Goal: Information Seeking & Learning: Learn about a topic

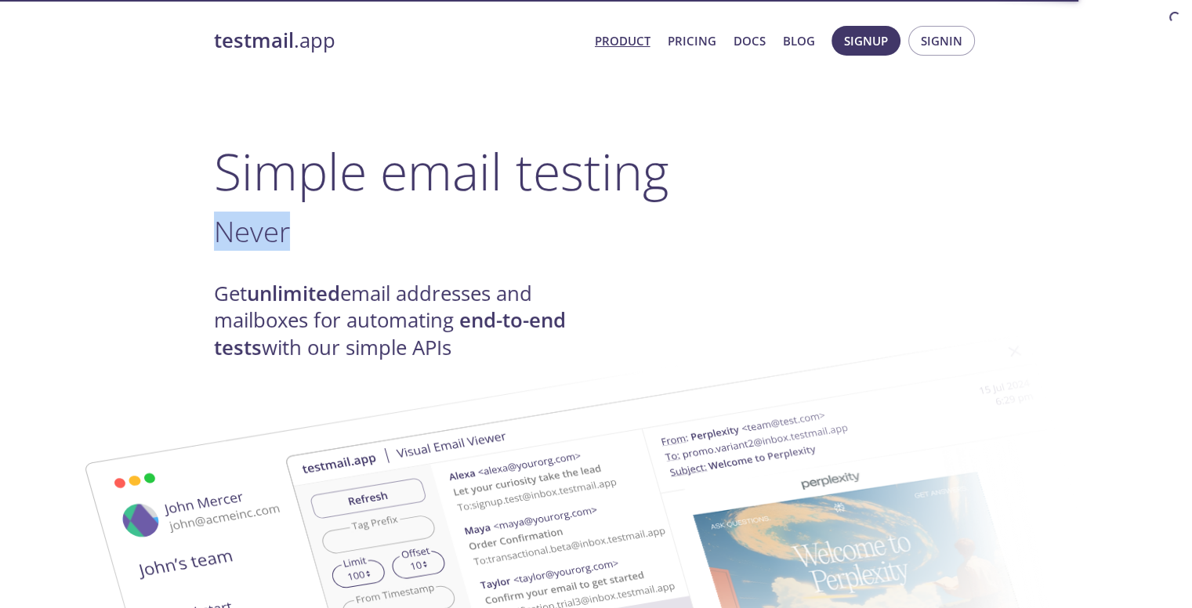
drag, startPoint x: 299, startPoint y: 229, endPoint x: 596, endPoint y: 239, distance: 296.4
click at [596, 239] on h3 "Never ." at bounding box center [596, 231] width 765 height 35
click at [596, 239] on h3 "Lo ." at bounding box center [596, 231] width 765 height 35
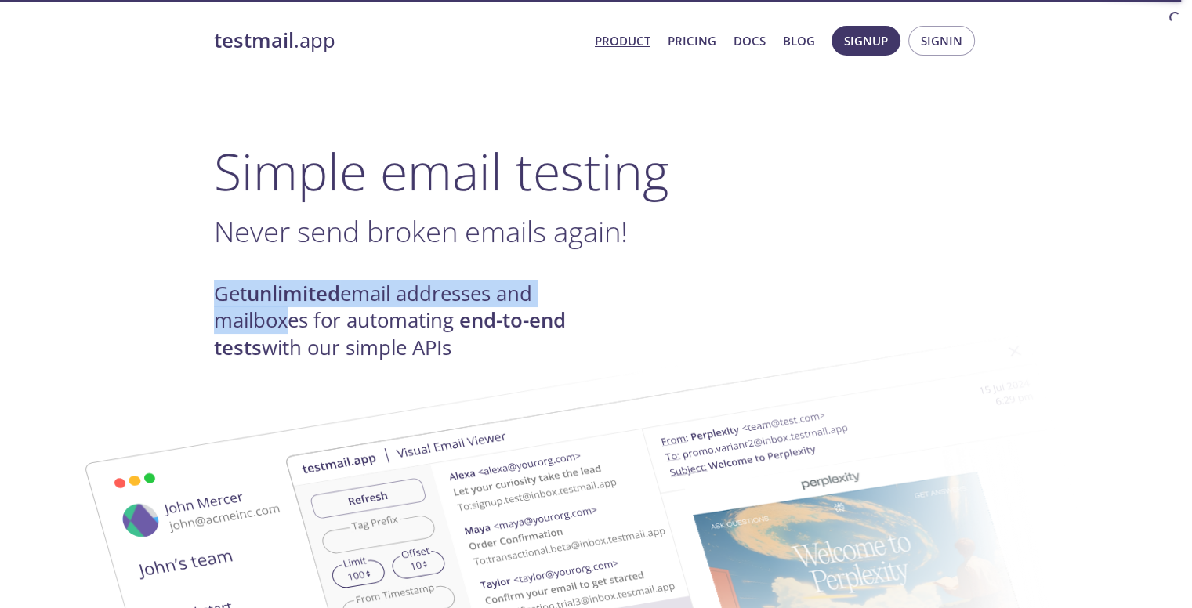
drag, startPoint x: 214, startPoint y: 294, endPoint x: 274, endPoint y: 325, distance: 67.3
click at [274, 325] on h4 "Get unlimited email addresses and mailboxes for automating end-to-end tests wit…" at bounding box center [405, 321] width 382 height 81
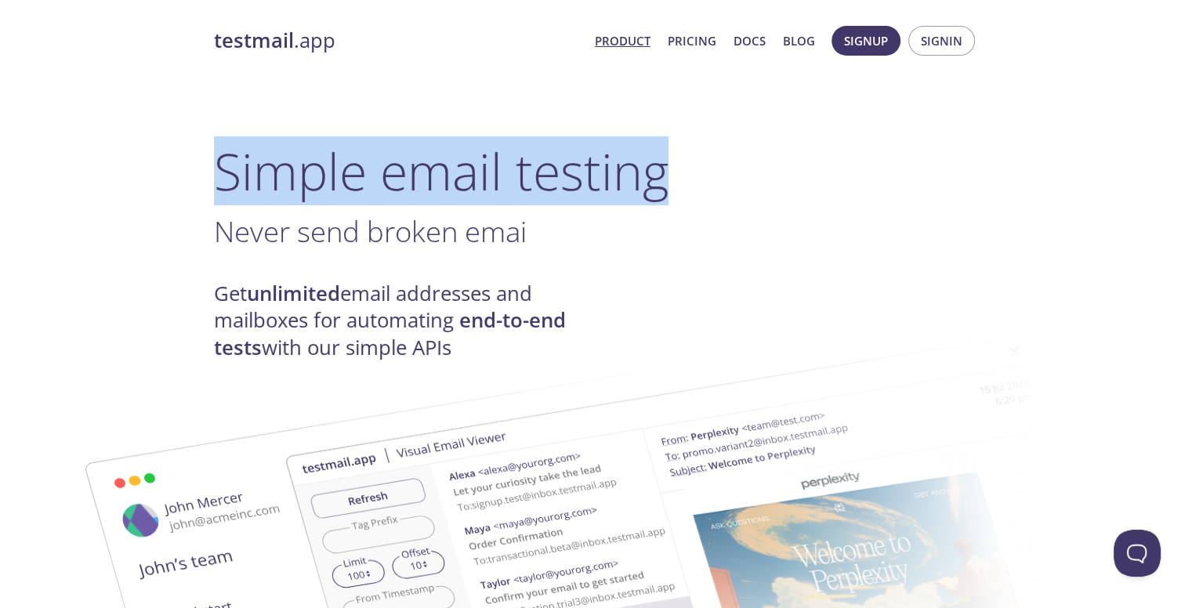
drag, startPoint x: 223, startPoint y: 168, endPoint x: 668, endPoint y: 164, distance: 445.2
click at [668, 164] on h1 "Simple email testing" at bounding box center [596, 171] width 765 height 60
click at [669, 164] on h1 "Simple email testing" at bounding box center [596, 171] width 765 height 60
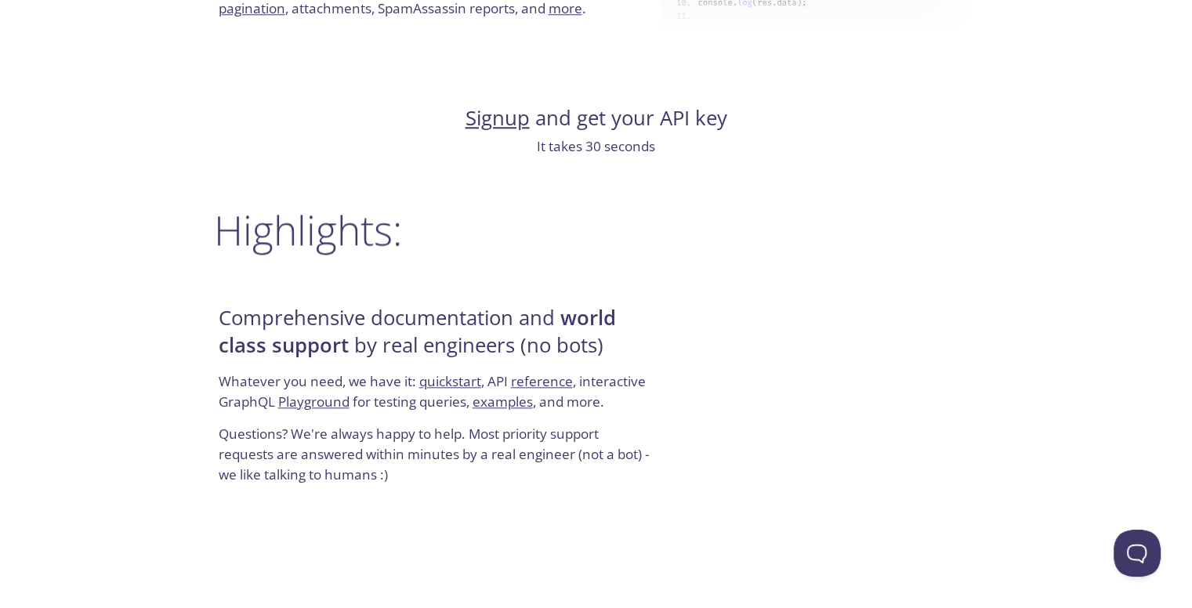
scroll to position [1724, 0]
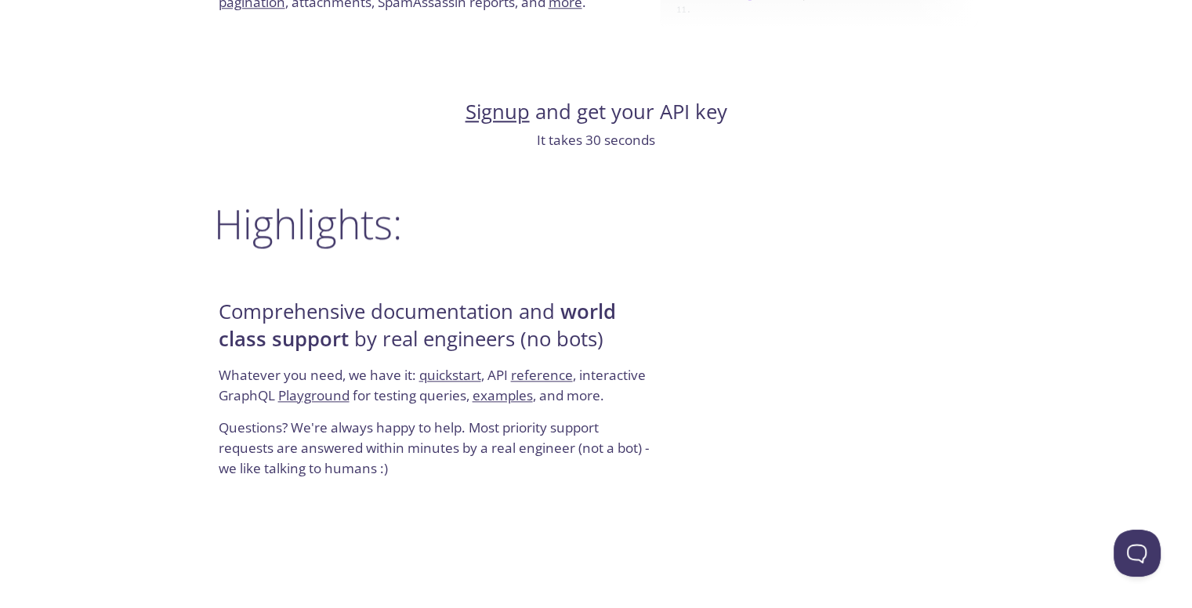
click at [281, 226] on h2 "Highlights:" at bounding box center [596, 223] width 765 height 47
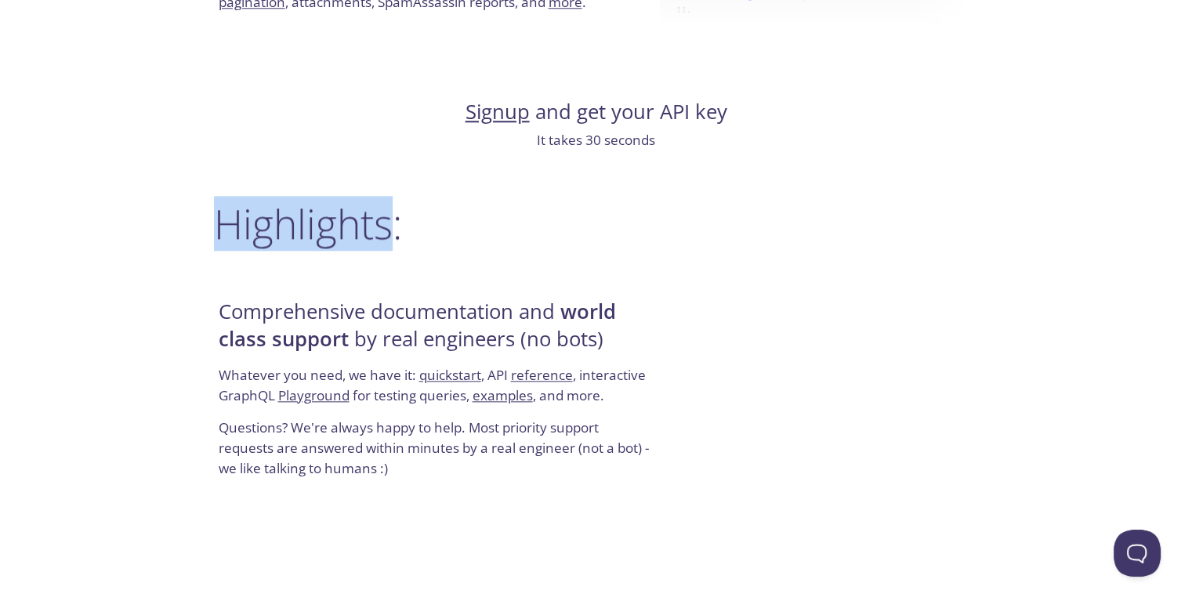
click at [281, 226] on h2 "Highlights:" at bounding box center [596, 223] width 765 height 47
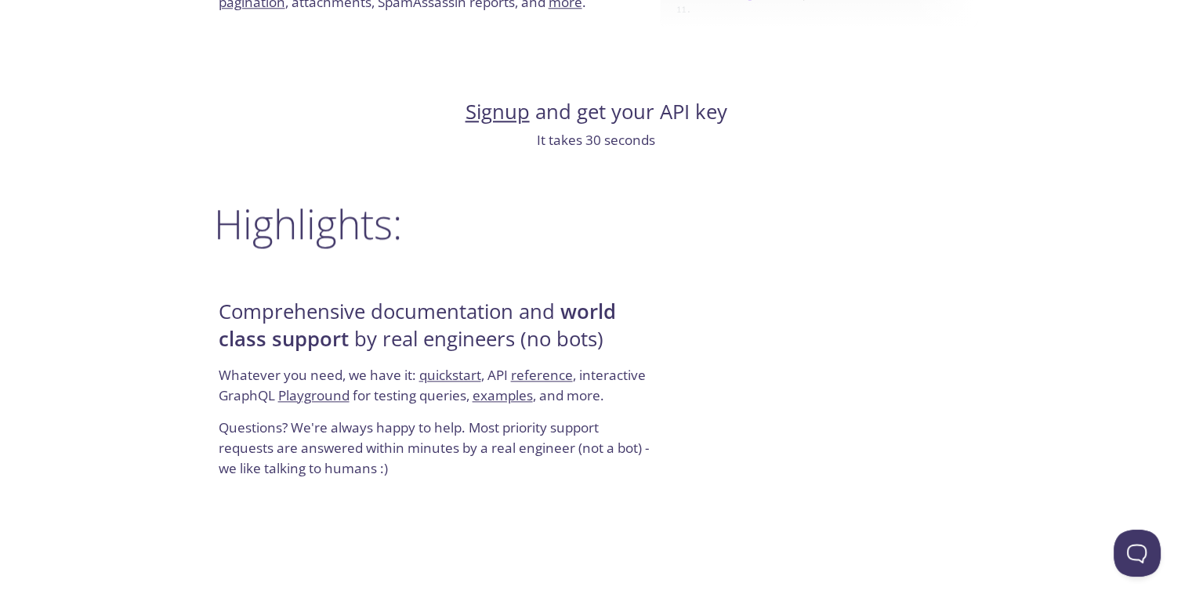
click at [403, 236] on h2 "Highlights:" at bounding box center [596, 223] width 765 height 47
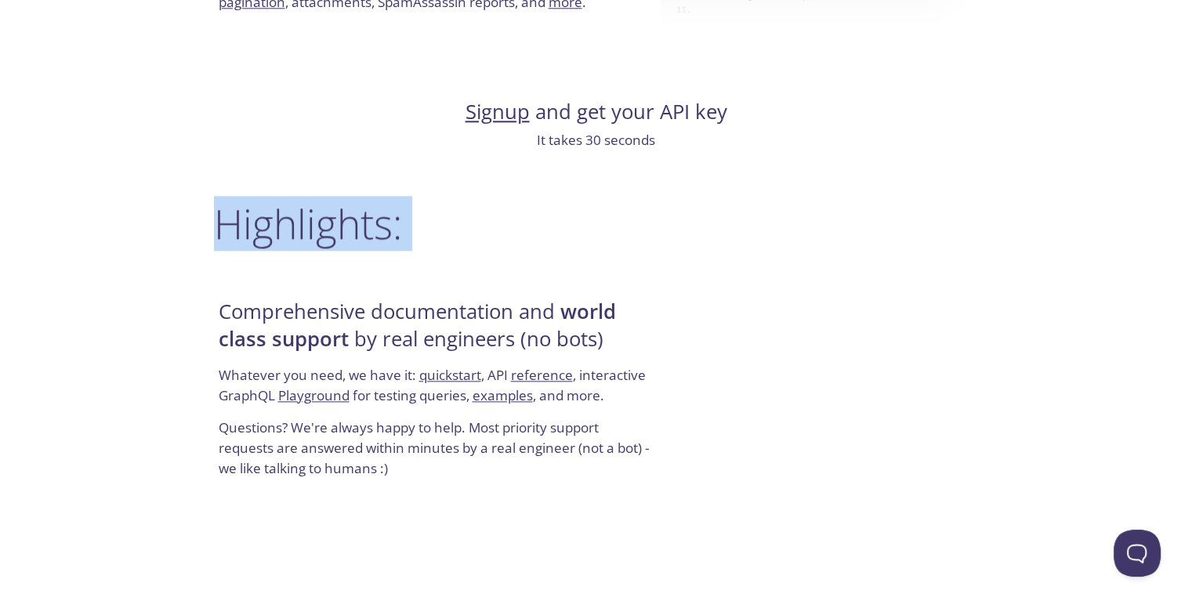
drag, startPoint x: 403, startPoint y: 236, endPoint x: 219, endPoint y: 225, distance: 184.5
click at [219, 225] on h2 "Highlights:" at bounding box center [596, 223] width 765 height 47
click at [263, 220] on h2 "Highlights:" at bounding box center [596, 223] width 765 height 47
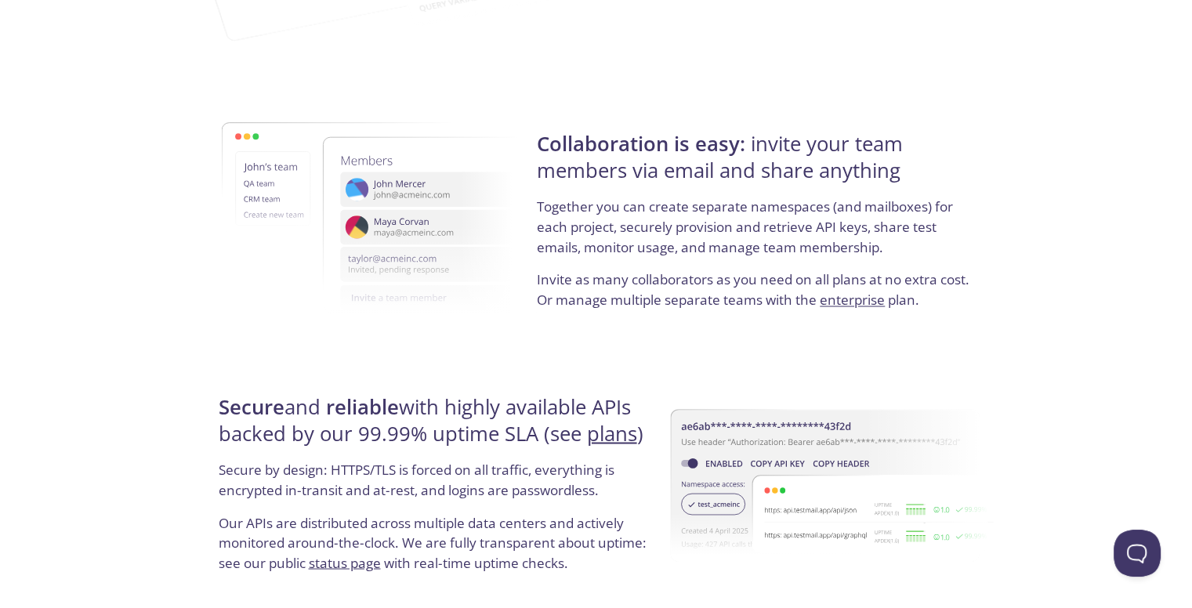
scroll to position [2665, 0]
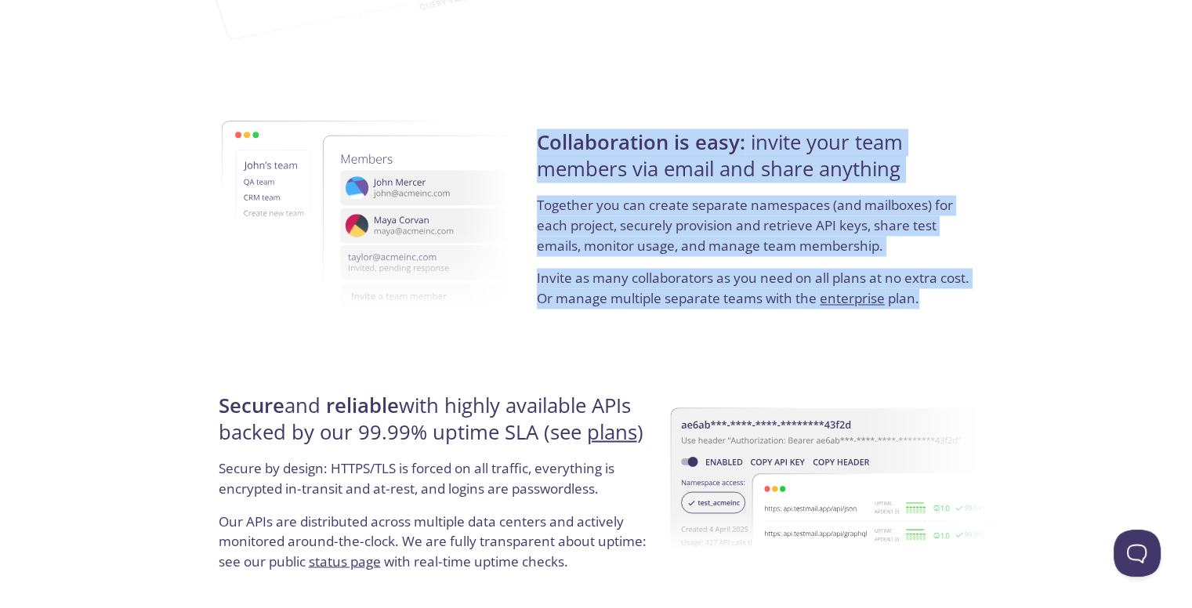
drag, startPoint x: 538, startPoint y: 142, endPoint x: 940, endPoint y: 308, distance: 435.7
click at [940, 308] on div "Collaboration is easy: invite your team members via email and share anything To…" at bounding box center [755, 218] width 446 height 252
click at [940, 308] on p "Invite as many collaborators as you need on all plans at no extra cost. Or mana…" at bounding box center [755, 288] width 437 height 40
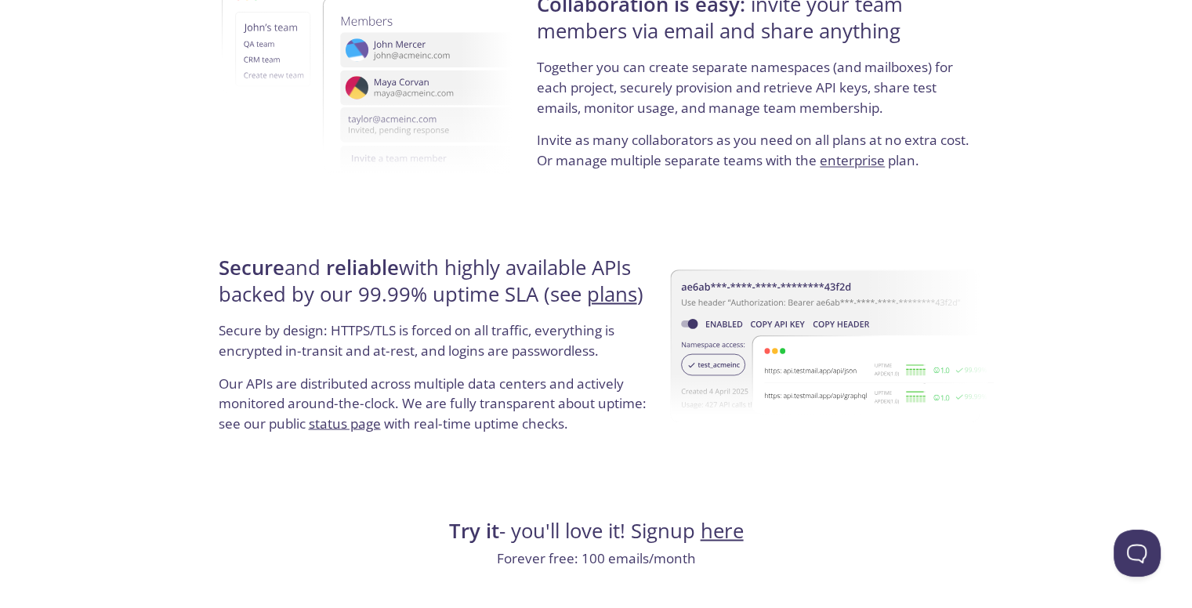
scroll to position [2821, 0]
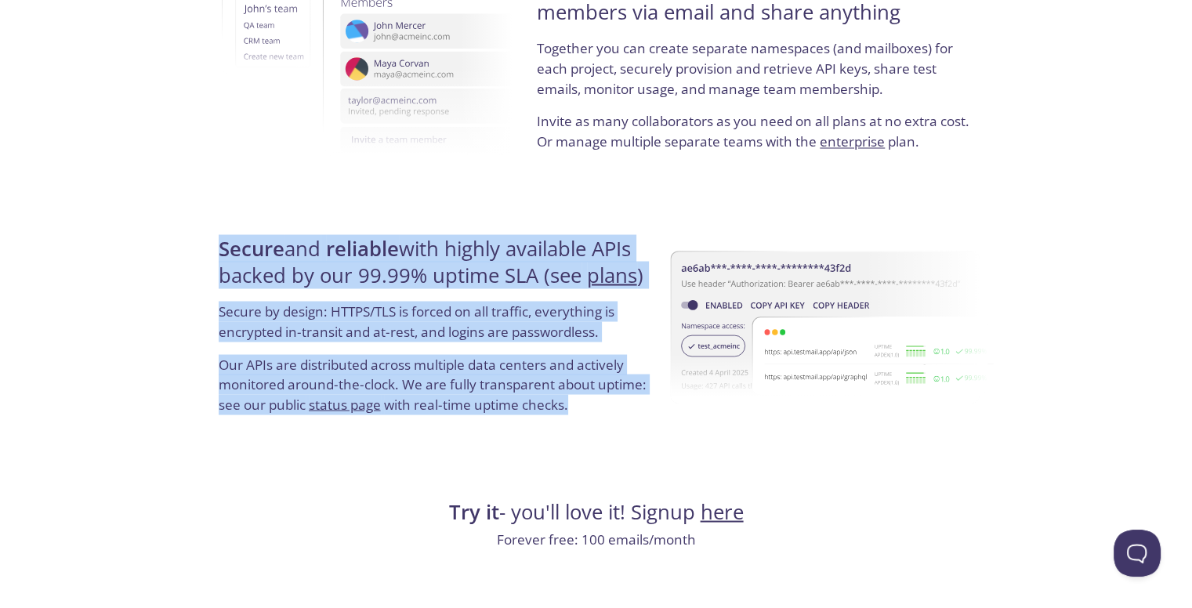
drag, startPoint x: 579, startPoint y: 408, endPoint x: 201, endPoint y: 256, distance: 407.9
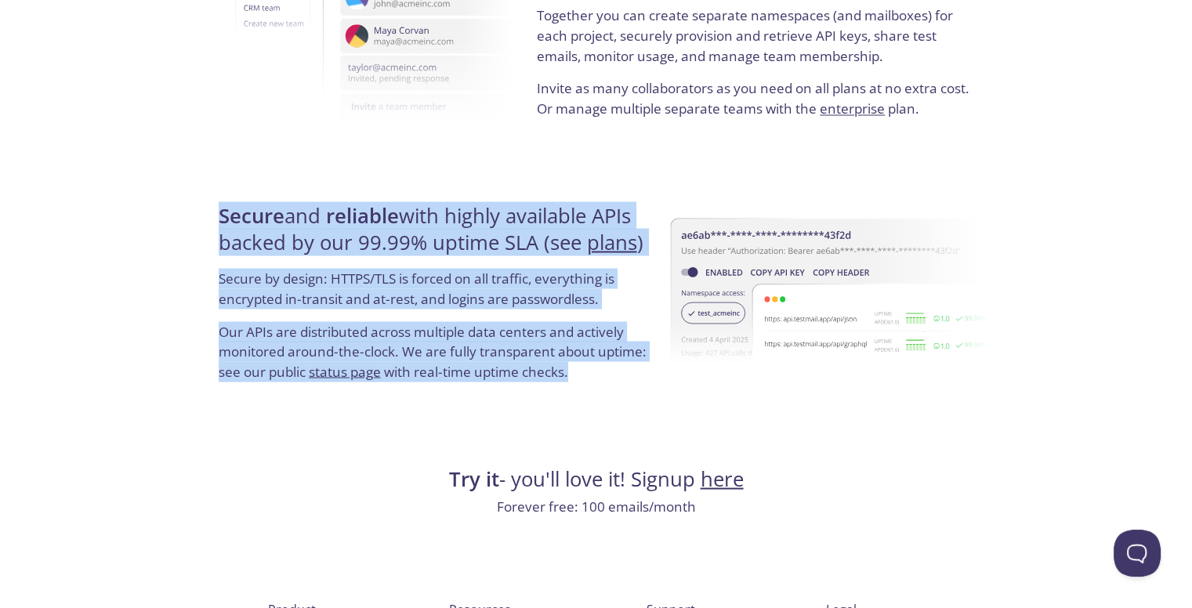
scroll to position [2976, 0]
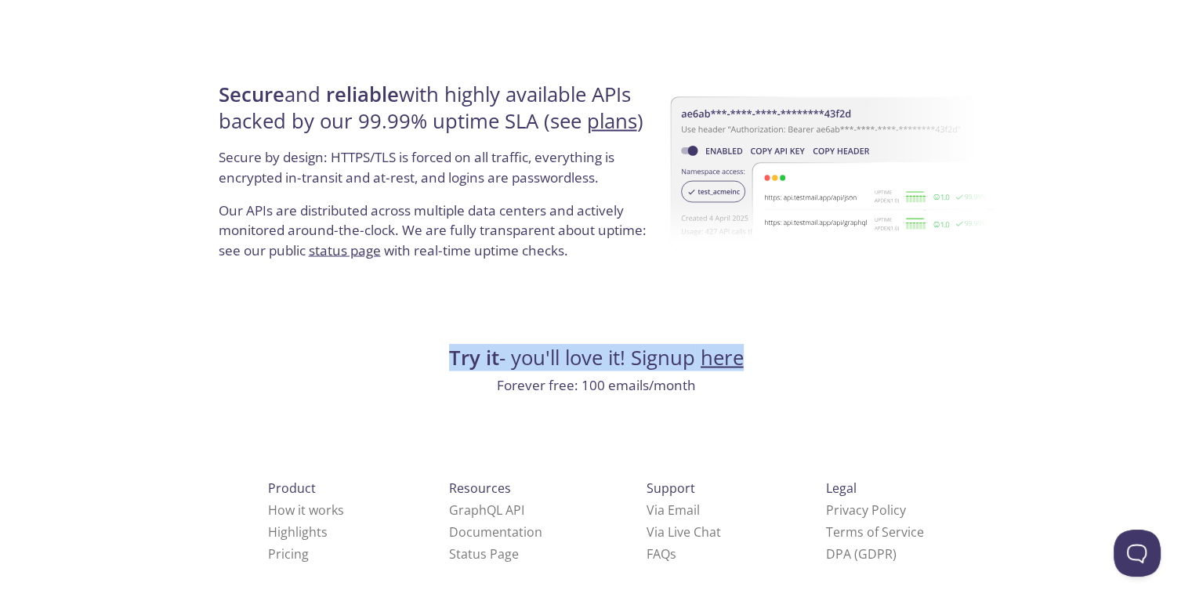
drag, startPoint x: 447, startPoint y: 351, endPoint x: 752, endPoint y: 357, distance: 304.1
click at [752, 357] on h4 "Try it - you'll love it! Signup here" at bounding box center [596, 357] width 765 height 27
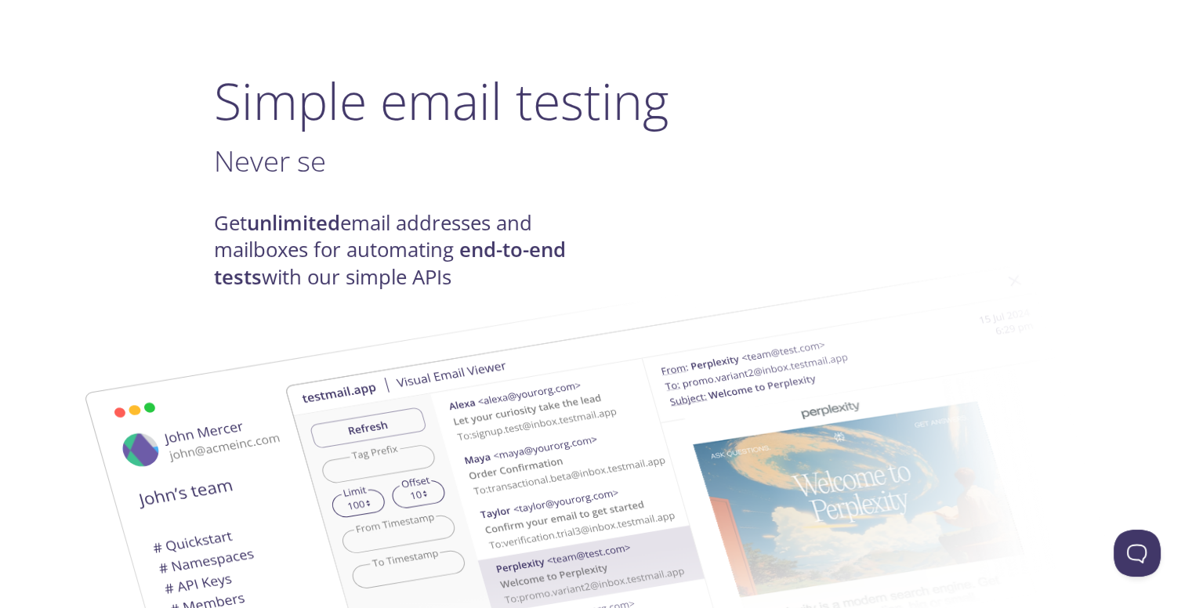
scroll to position [0, 0]
